Goal: Task Accomplishment & Management: Manage account settings

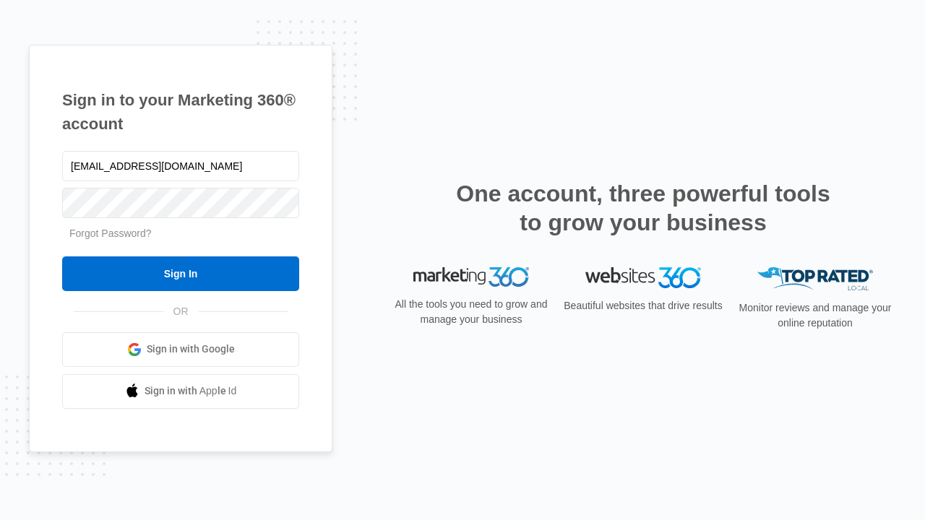
type input "[EMAIL_ADDRESS][DOMAIN_NAME]"
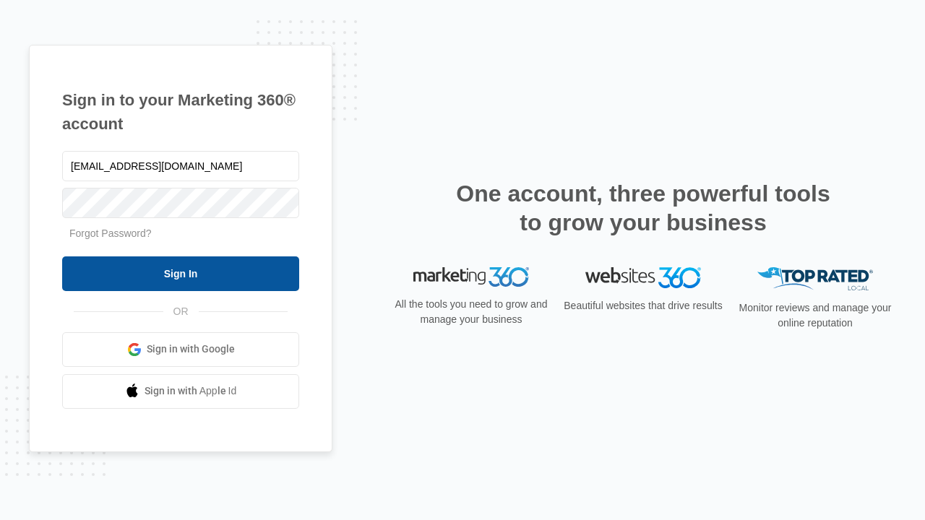
click at [181, 273] on input "Sign In" at bounding box center [180, 273] width 237 height 35
